Goal: Task Accomplishment & Management: Complete application form

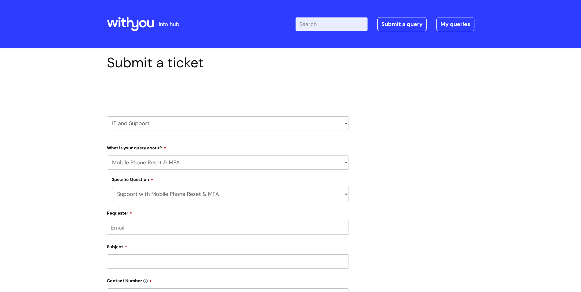
select select "Mobile Phone Reset & MFA"
select select "Support with Mobile Phone Reset & MFA"
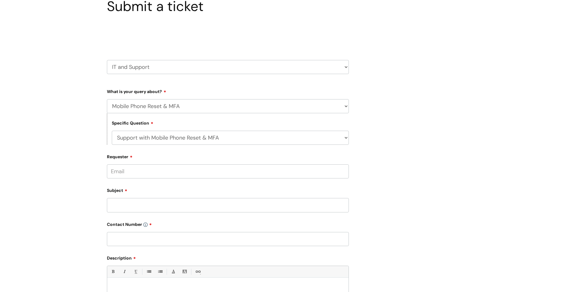
scroll to position [61, 0]
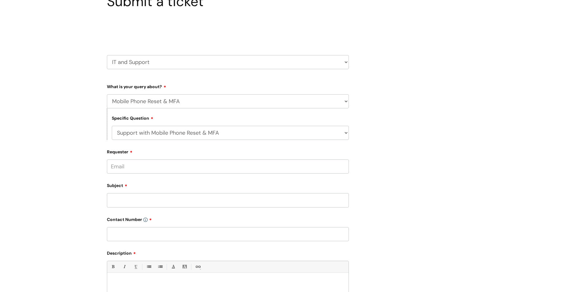
click at [118, 167] on input "Requester" at bounding box center [228, 166] width 242 height 14
type input "christina.springer-corbin@slam.nhs.uk"
type input "07986969382"
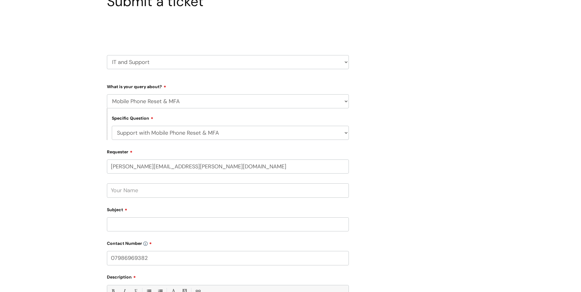
click at [123, 188] on input "text" at bounding box center [228, 190] width 242 height 14
type input "Christina Springer-Corbin"
click at [121, 226] on input "Subject" at bounding box center [228, 224] width 242 height 14
type input "m"
type input "New password"
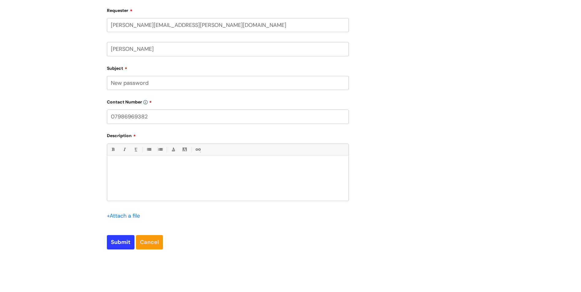
scroll to position [214, 0]
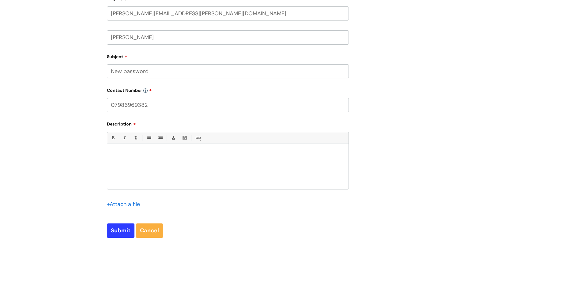
drag, startPoint x: 118, startPoint y: 159, endPoint x: 111, endPoint y: 159, distance: 7.4
click at [118, 159] on div at bounding box center [227, 168] width 241 height 42
click at [121, 166] on p "Can i have a new password?" at bounding box center [228, 166] width 232 height 6
click at [126, 231] on input "Submit" at bounding box center [121, 230] width 28 height 14
type input "Please Wait..."
